Goal: Ask a question

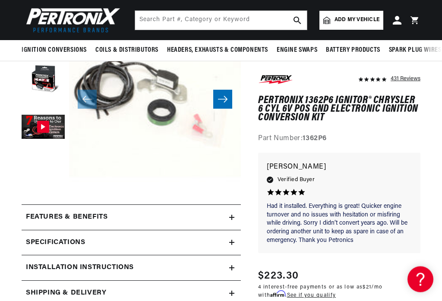
scroll to position [116, 0]
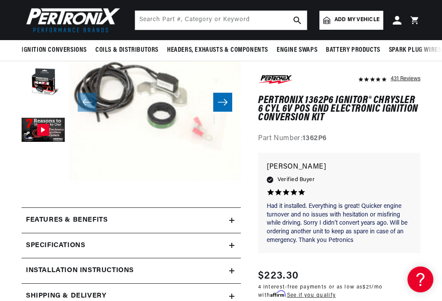
click at [230, 101] on button "Slide right" at bounding box center [222, 102] width 19 height 19
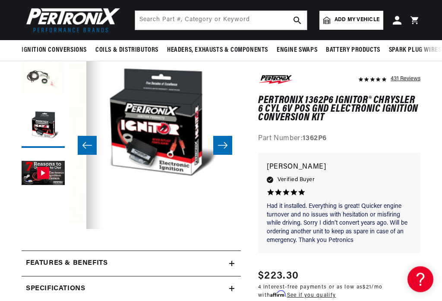
scroll to position [72, 0]
click at [227, 145] on icon "Slide right" at bounding box center [222, 145] width 9 height 6
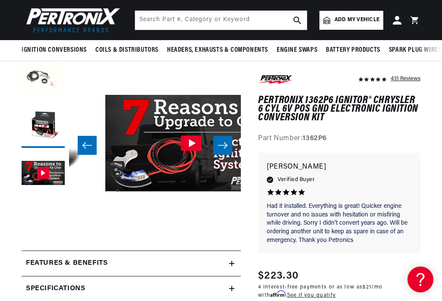
scroll to position [0, 344]
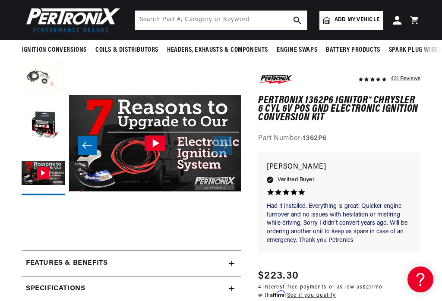
click at [83, 146] on icon "Slide left" at bounding box center [87, 145] width 10 height 9
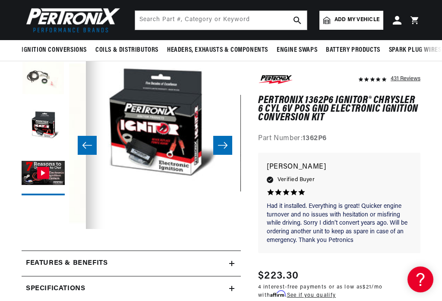
scroll to position [0, 172]
click at [89, 146] on icon "Slide left" at bounding box center [87, 145] width 10 height 9
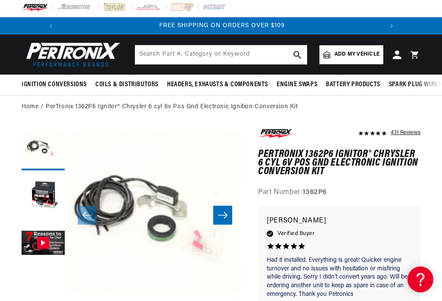
scroll to position [0, 0]
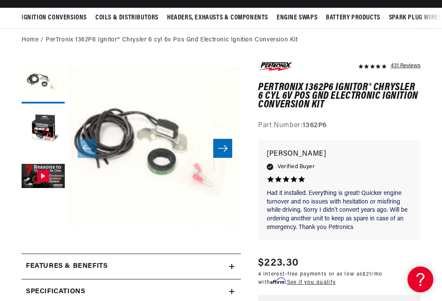
scroll to position [0, 322]
click at [228, 157] on button "Slide right" at bounding box center [222, 148] width 19 height 19
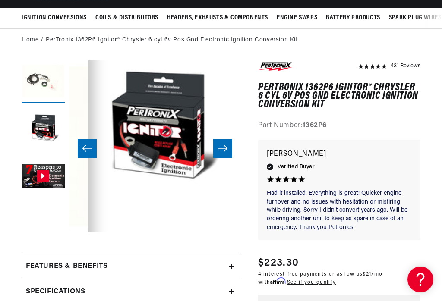
scroll to position [0, 172]
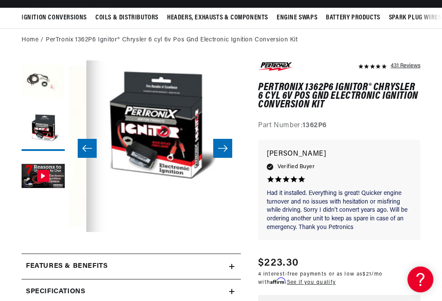
click at [230, 151] on button "Slide right" at bounding box center [222, 148] width 19 height 19
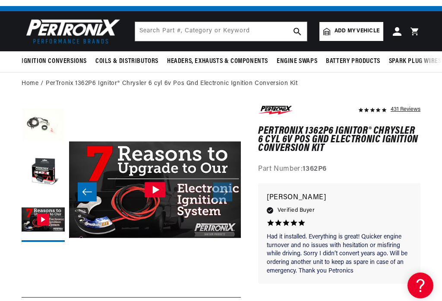
scroll to position [0, 0]
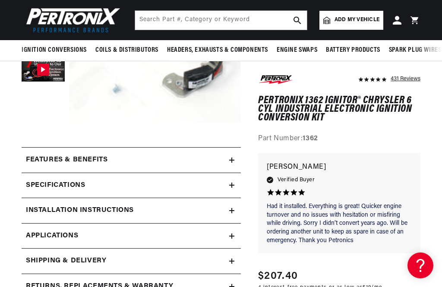
scroll to position [157, 0]
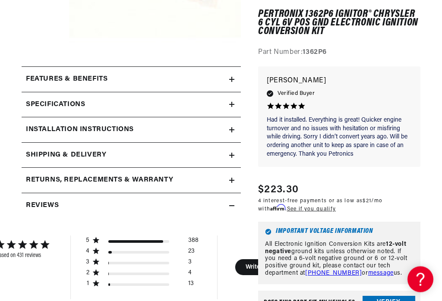
scroll to position [257, 0]
click at [49, 79] on h2 "Features & Benefits" at bounding box center [67, 79] width 82 height 11
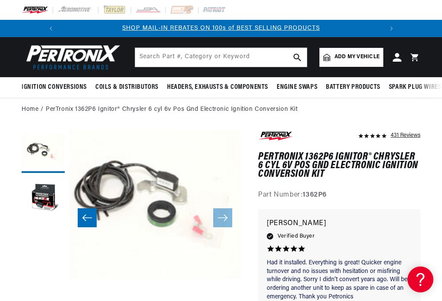
scroll to position [0, 0]
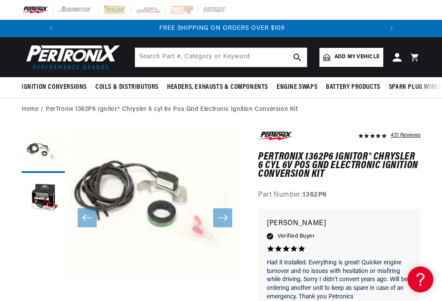
click at [304, 132] on div "431 Reviews" at bounding box center [339, 138] width 162 height 16
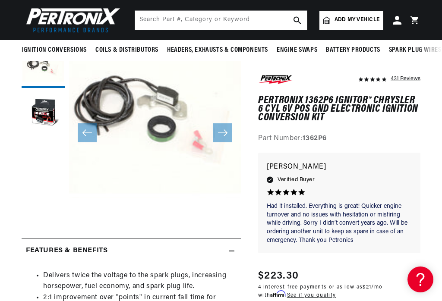
scroll to position [40, 0]
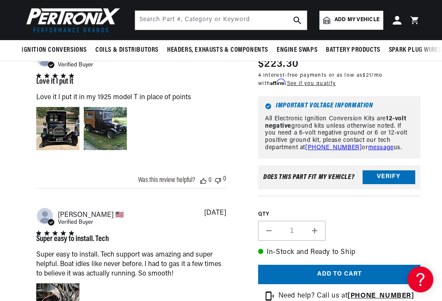
scroll to position [576, 0]
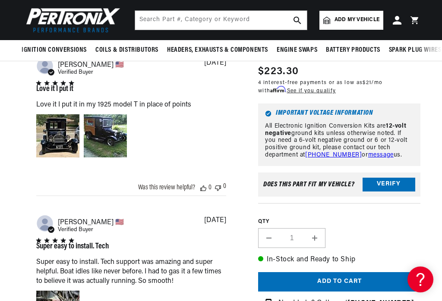
click at [377, 158] on link "message" at bounding box center [380, 155] width 25 height 6
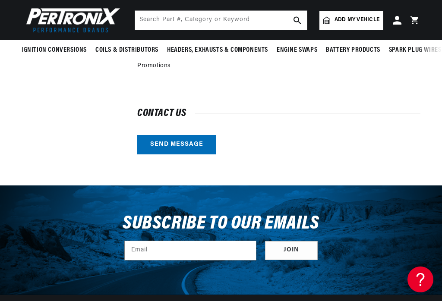
scroll to position [302, 0]
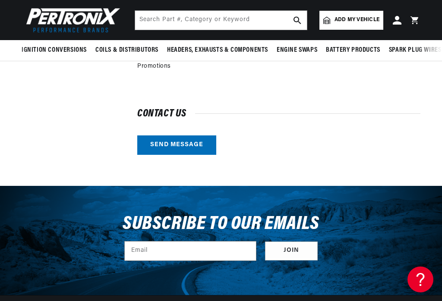
click at [198, 151] on link "Send message" at bounding box center [176, 145] width 79 height 19
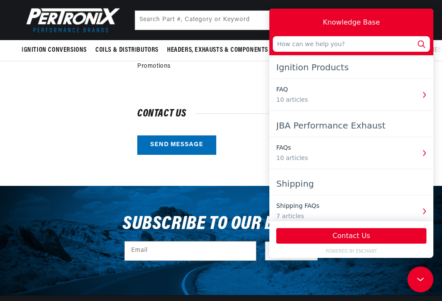
scroll to position [0, 0]
click at [354, 244] on button "Contact Us" at bounding box center [351, 236] width 150 height 16
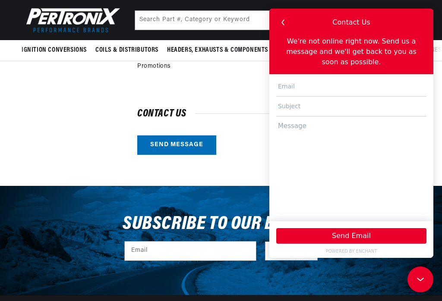
scroll to position [0, 322]
click at [329, 85] on input "text" at bounding box center [351, 87] width 150 height 20
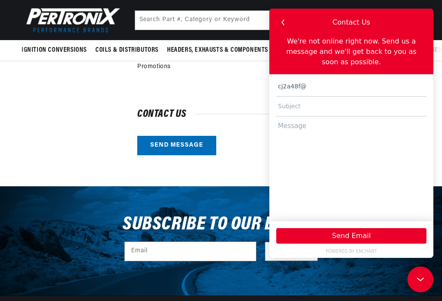
scroll to position [0, 0]
type input "[EMAIL_ADDRESS][DOMAIN_NAME]"
click at [340, 110] on input "text" at bounding box center [351, 107] width 150 height 20
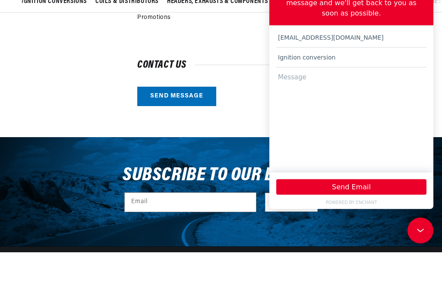
type input "Ignition conversion"
click at [328, 85] on textarea at bounding box center [351, 116] width 150 height 97
click at [438, 80] on div "Pertronix LLC Mailing Address: [STREET_ADDRESS] Please note: This is not a reta…" at bounding box center [221, 34] width 442 height 303
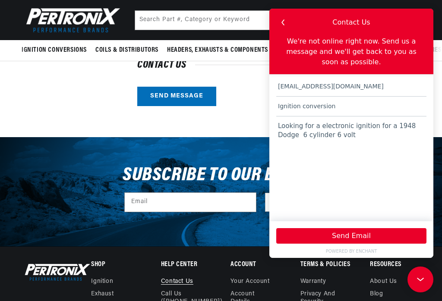
click at [423, 131] on textarea "Looking for a electronic ignition for a 1948 Dodge 6 cylinder 6 volt" at bounding box center [351, 165] width 150 height 97
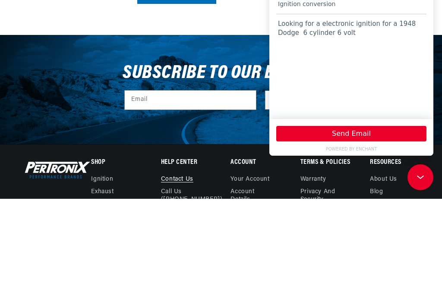
click at [422, 24] on textarea "Looking for a electronic ignition for a 1948 Dodge 6 cylinder 6 volt" at bounding box center [351, 62] width 150 height 97
click at [387, 37] on textarea "Looking for a electronic ignition for a 1948 Dodge 4 door sedan 6 cylinder 6 vo…" at bounding box center [351, 62] width 150 height 97
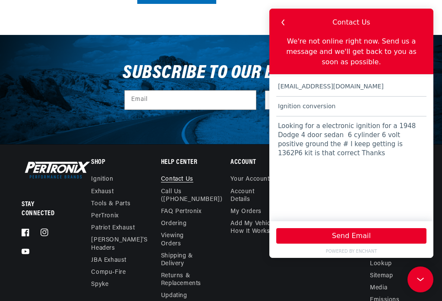
scroll to position [0, 3]
type textarea "Looking for a electronic ignition for a 1948 Dodge 4 door sedan 6 cylinder 6 vo…"
click at [363, 244] on button "Send Email" at bounding box center [351, 236] width 150 height 16
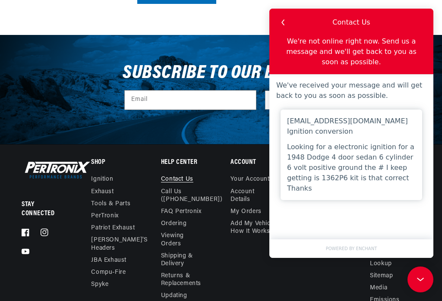
scroll to position [0, 322]
click at [281, 21] on icon "button" at bounding box center [282, 22] width 11 height 11
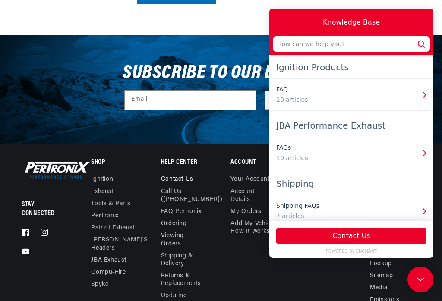
click at [421, 285] on icon at bounding box center [420, 279] width 13 height 65
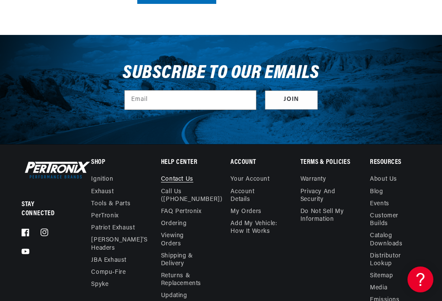
click at [425, 282] on icon at bounding box center [420, 279] width 13 height 65
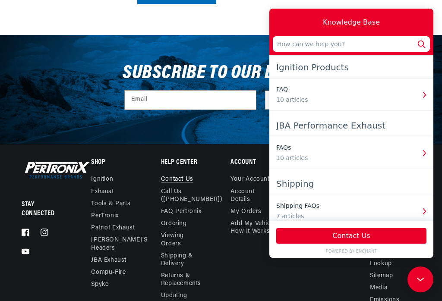
click at [422, 279] on use at bounding box center [420, 279] width 7 height 3
